Goal: Task Accomplishment & Management: Use online tool/utility

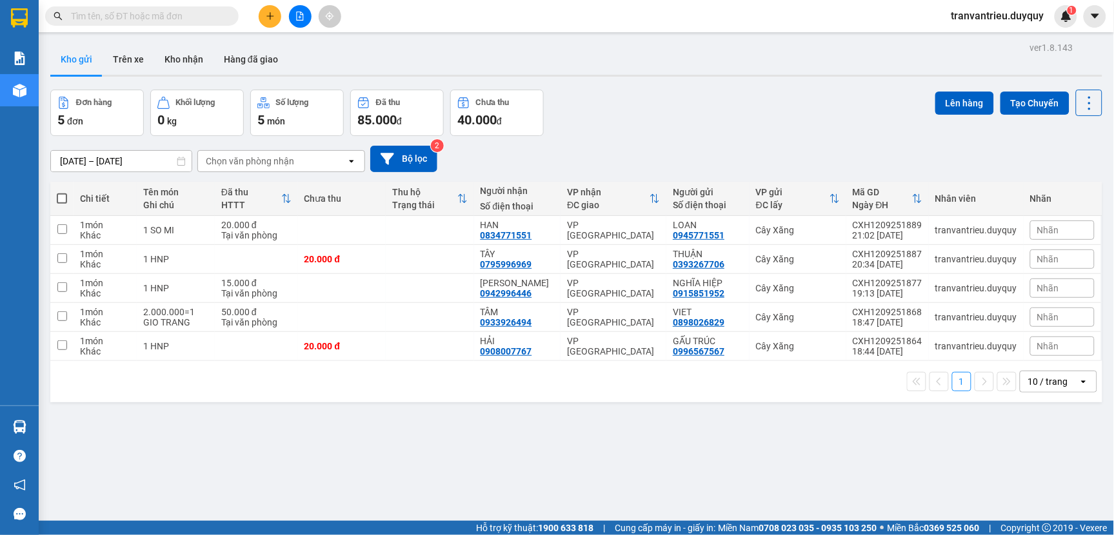
click at [59, 202] on span at bounding box center [62, 198] width 10 height 10
click at [62, 192] on input "checkbox" at bounding box center [62, 192] width 0 height 0
checkbox input "true"
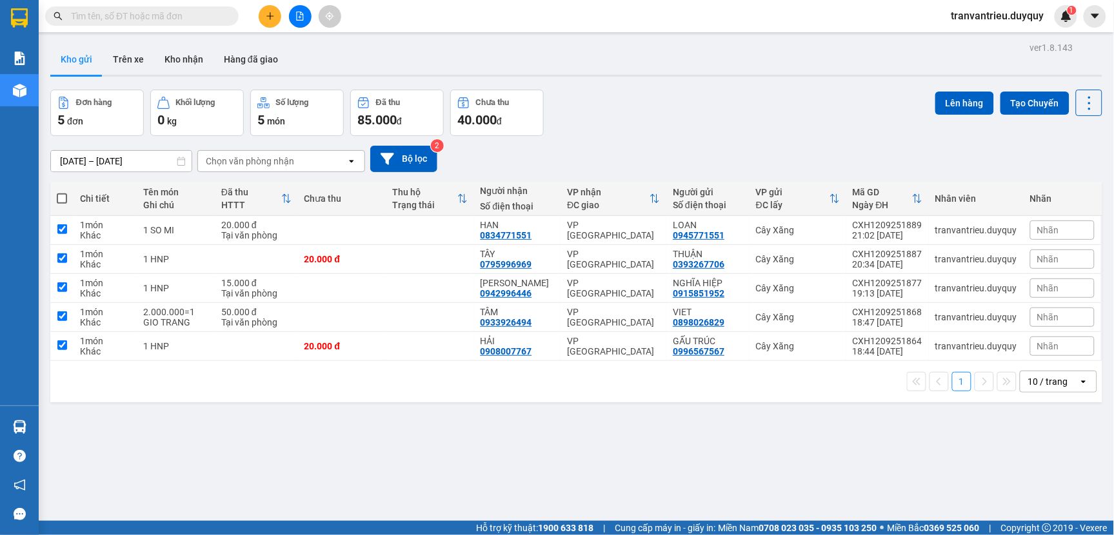
checkbox input "true"
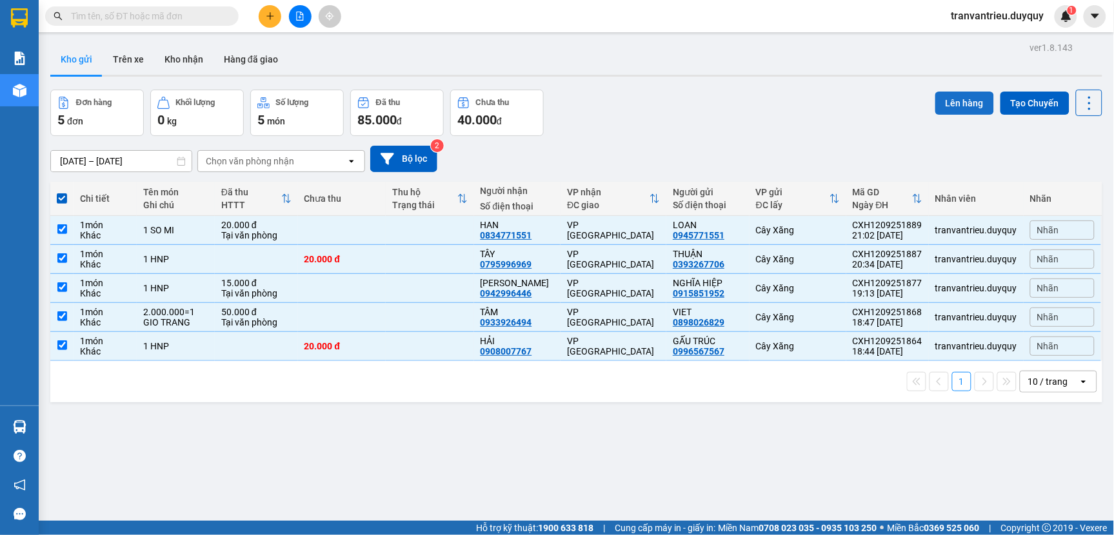
click at [944, 97] on button "Lên hàng" at bounding box center [964, 103] width 59 height 23
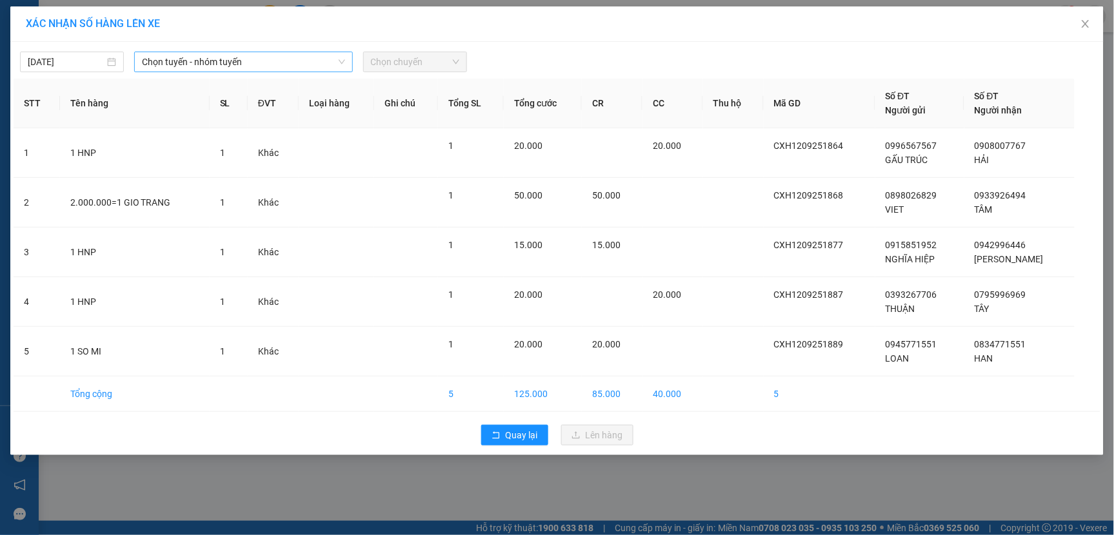
click at [270, 69] on span "Chọn tuyến - nhóm tuyến" at bounding box center [243, 61] width 202 height 19
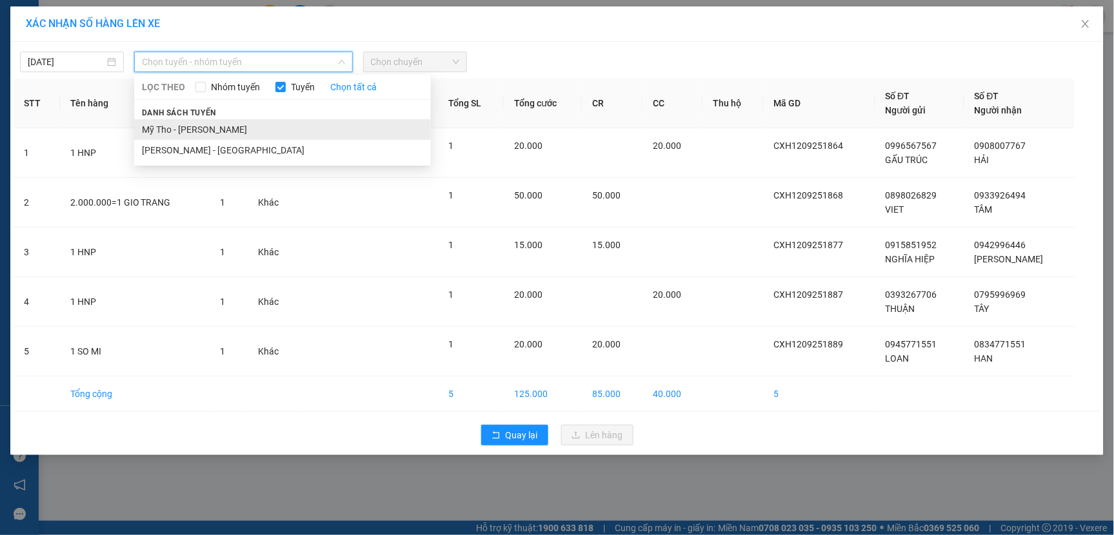
click at [202, 132] on li "Mỹ Tho - [PERSON_NAME]" at bounding box center [282, 129] width 297 height 21
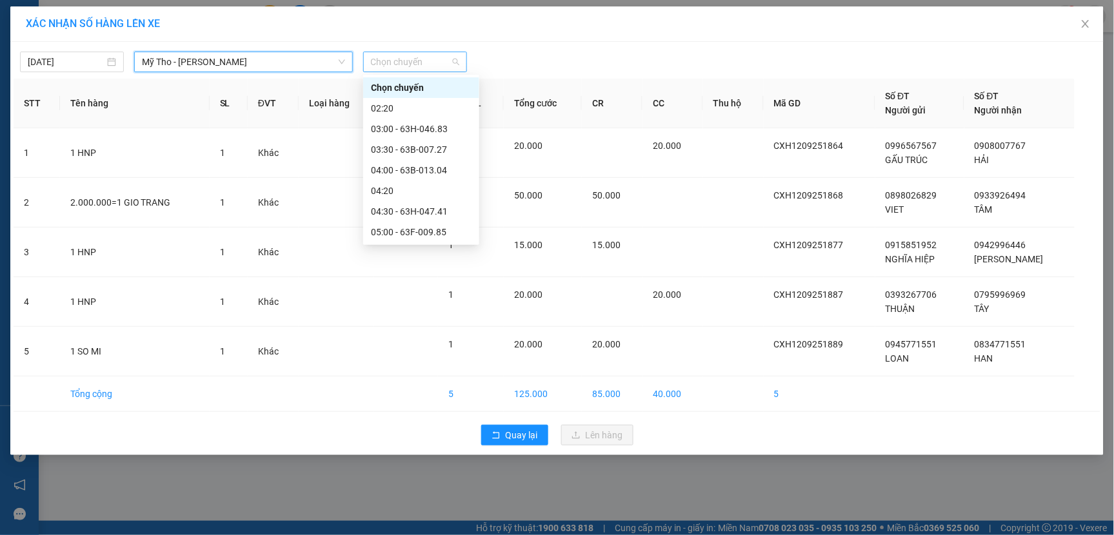
click at [427, 64] on span "Chọn chuyến" at bounding box center [415, 61] width 88 height 19
click at [415, 230] on div "05:00 - 63F-009.85" at bounding box center [421, 232] width 101 height 14
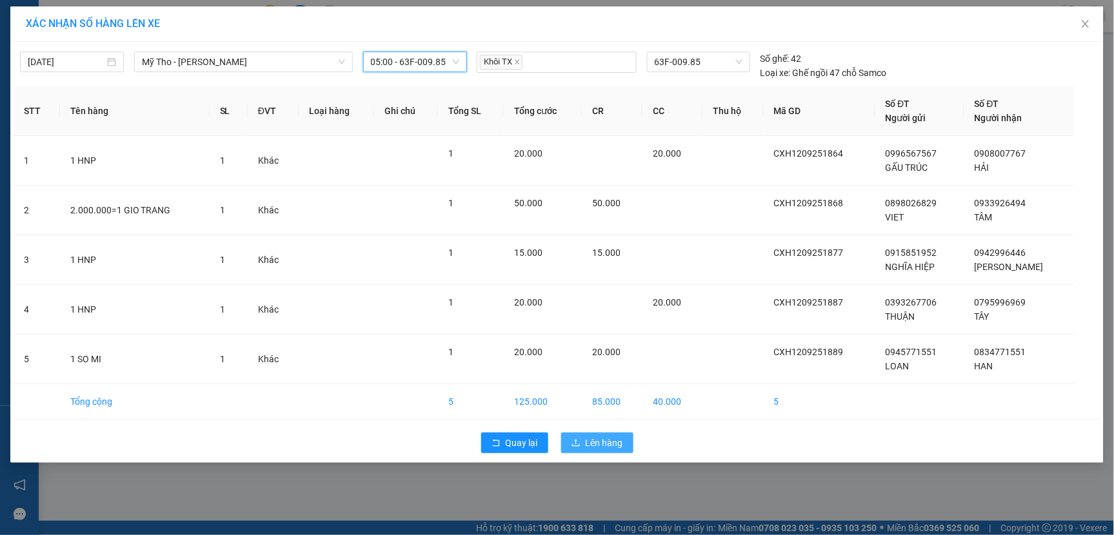
click at [596, 439] on span "Lên hàng" at bounding box center [604, 443] width 37 height 14
